Goal: Transaction & Acquisition: Purchase product/service

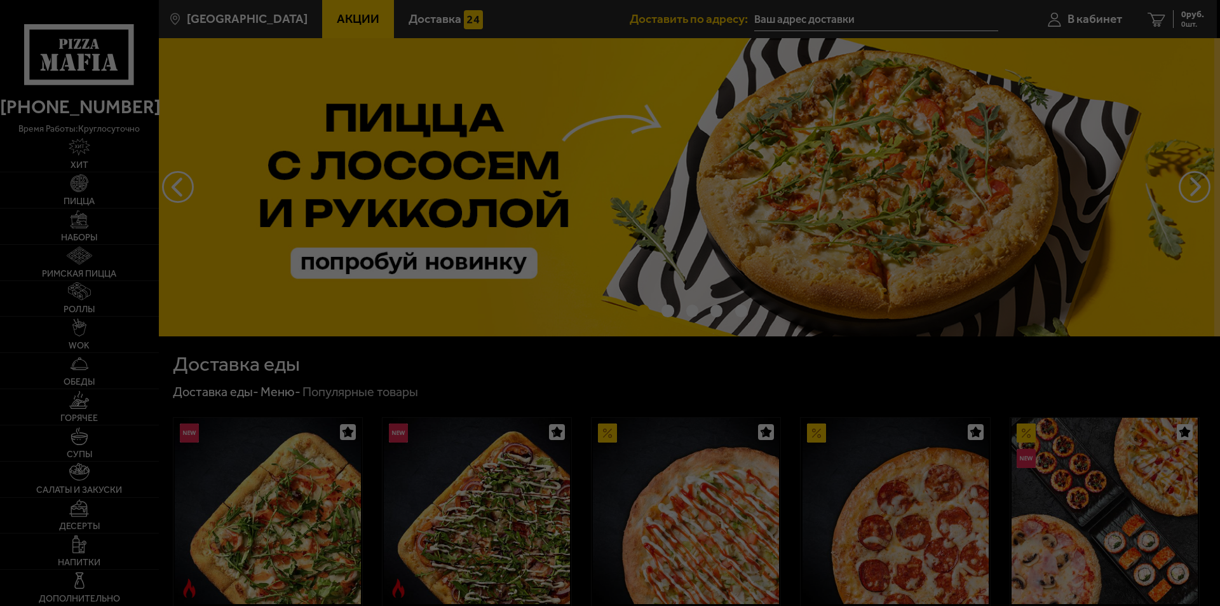
type input "[STREET_ADDRESS][PERSON_NAME]"
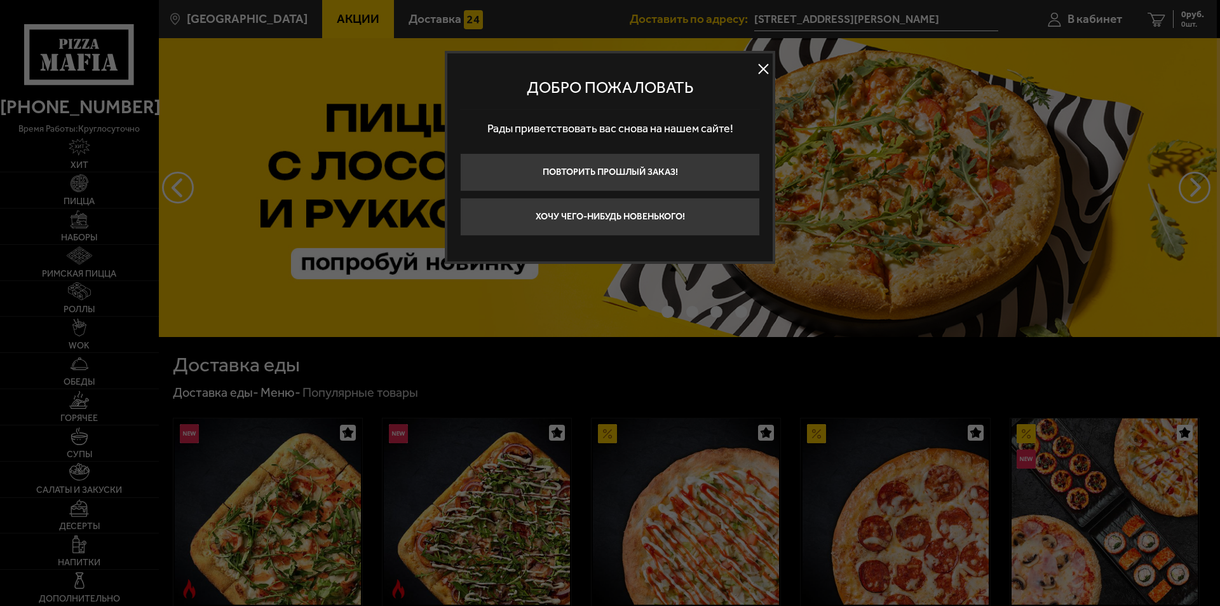
click at [760, 65] on button at bounding box center [763, 69] width 19 height 19
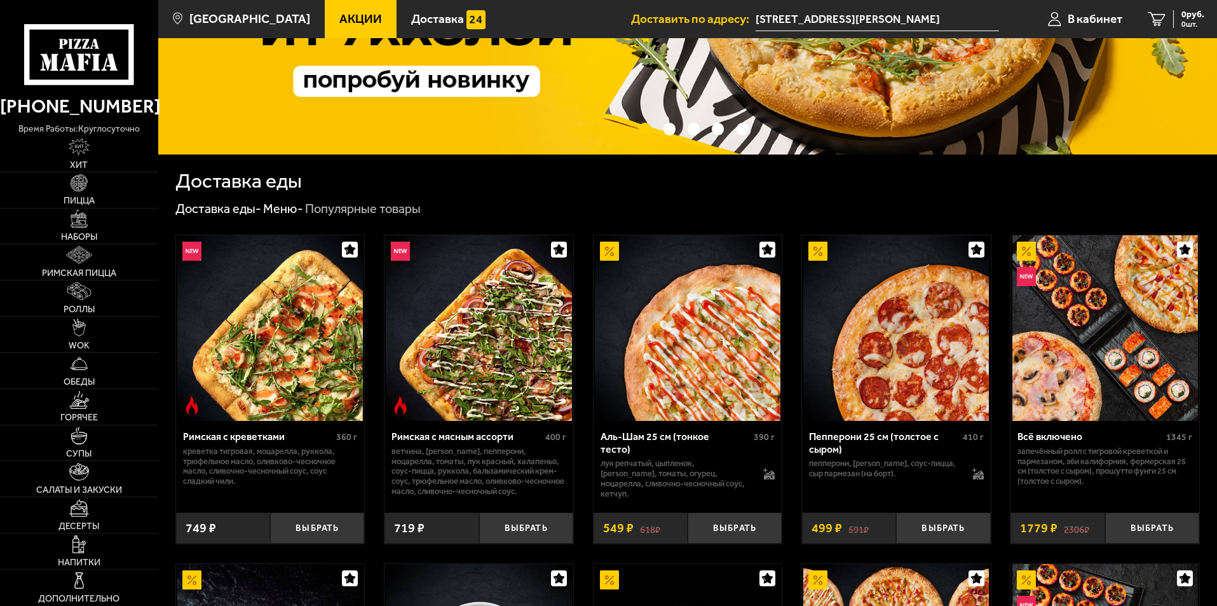
scroll to position [191, 0]
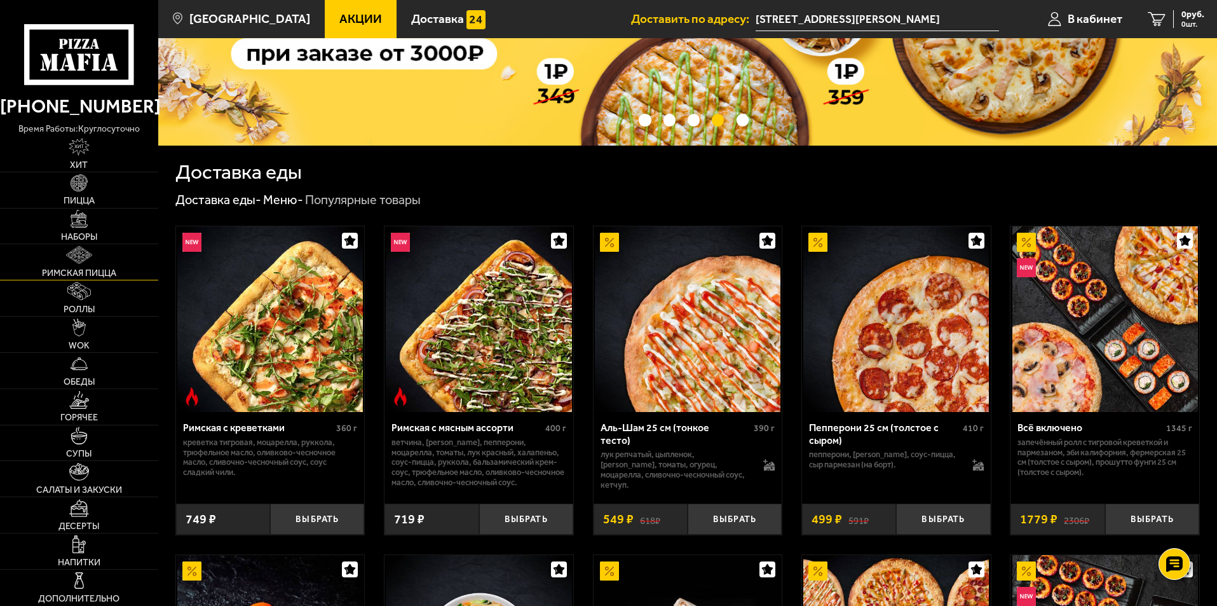
click at [97, 259] on link "Римская пицца" at bounding box center [79, 262] width 158 height 36
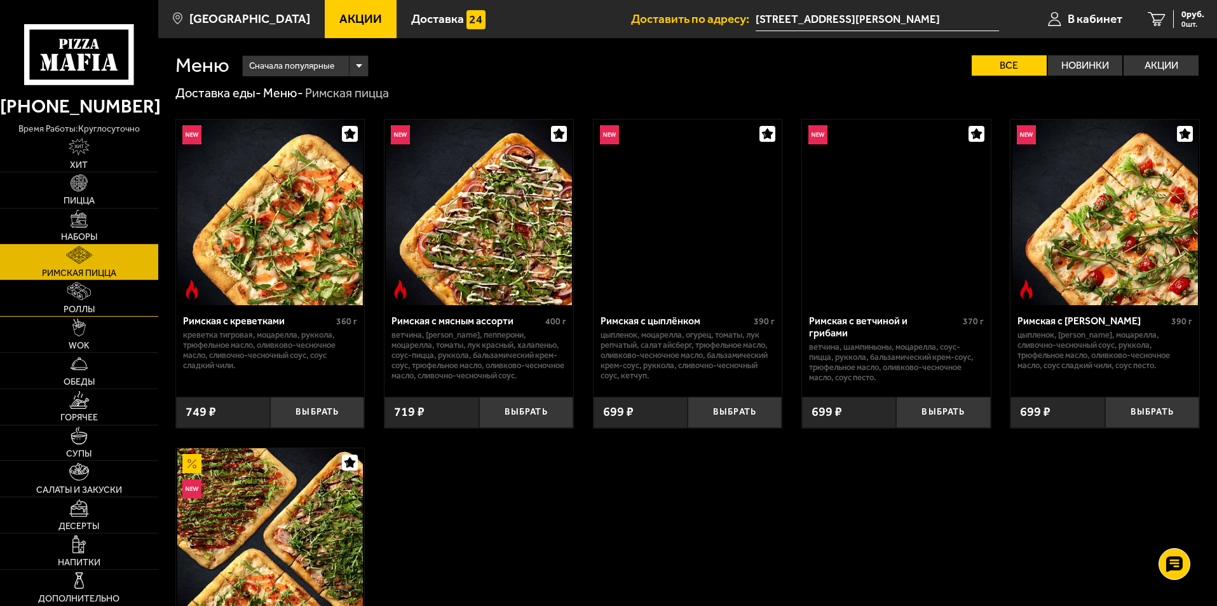
click at [100, 298] on link "Роллы" at bounding box center [79, 298] width 158 height 36
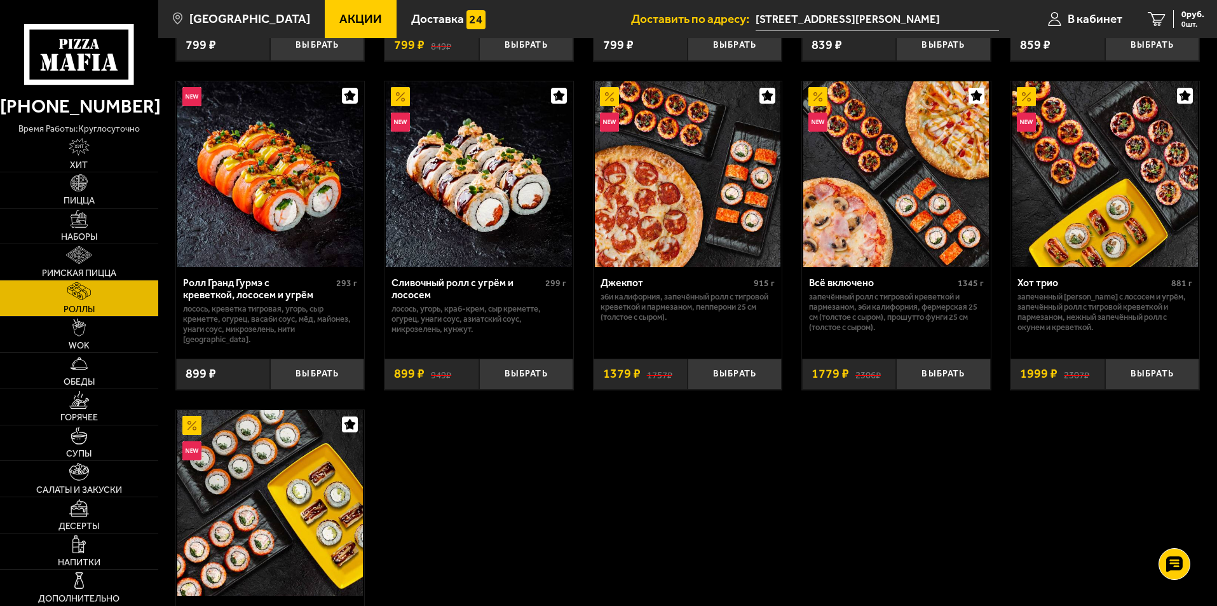
scroll to position [699, 0]
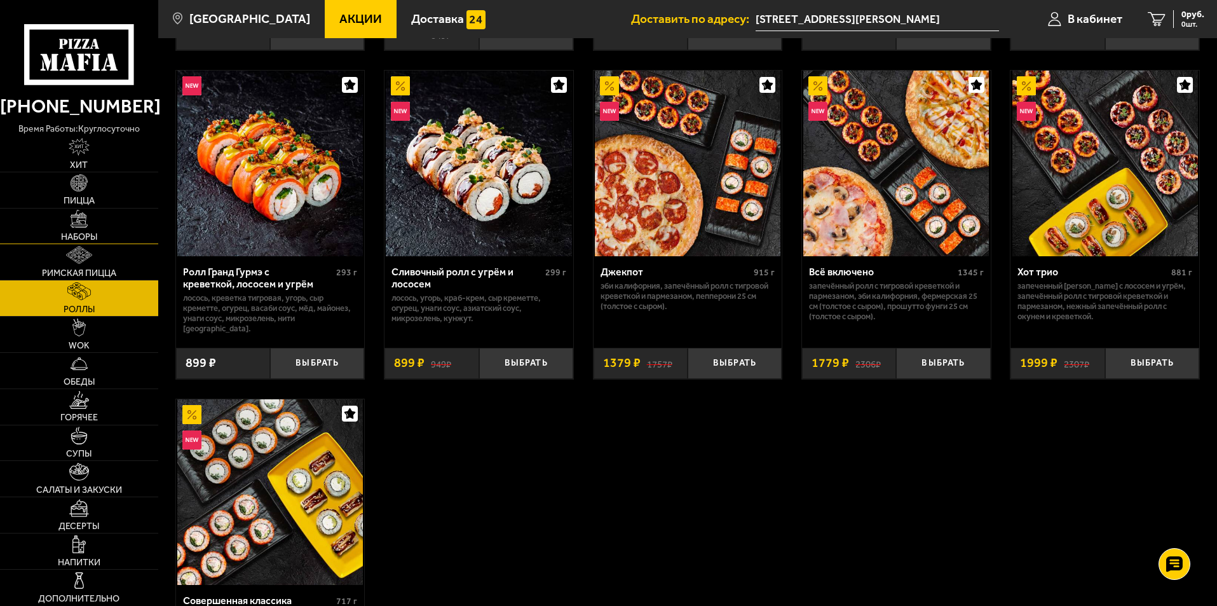
click at [90, 218] on link "Наборы" at bounding box center [79, 226] width 158 height 36
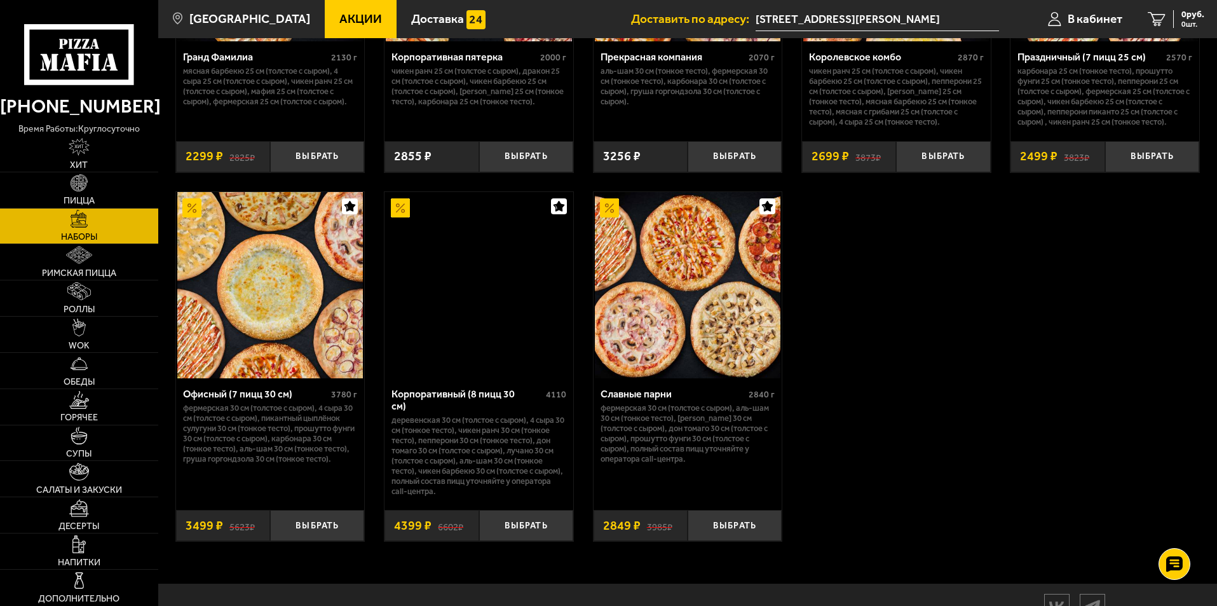
scroll to position [1939, 0]
